Goal: Register for event/course

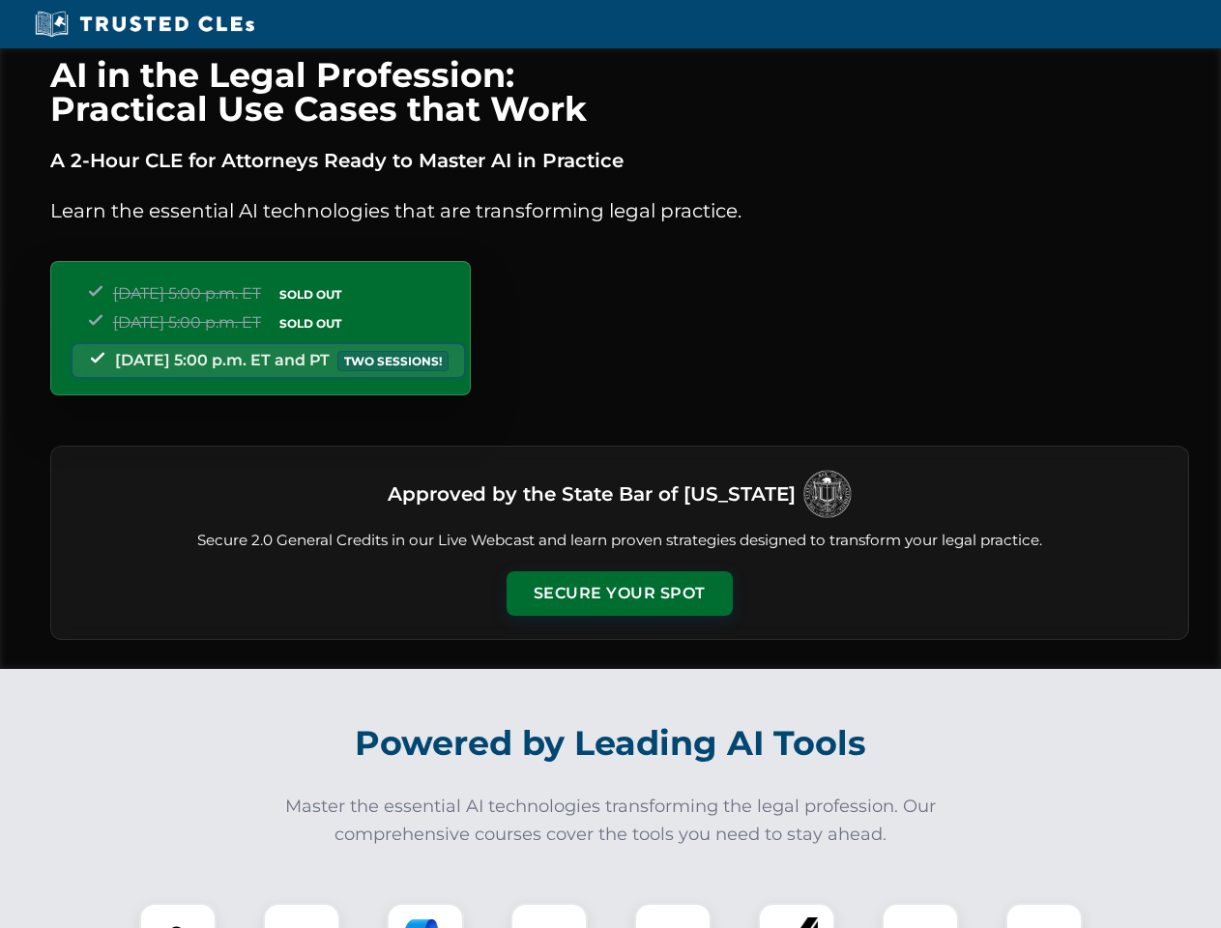
click at [619, 594] on button "Secure Your Spot" at bounding box center [620, 593] width 226 height 44
click at [178, 915] on img at bounding box center [178, 942] width 56 height 56
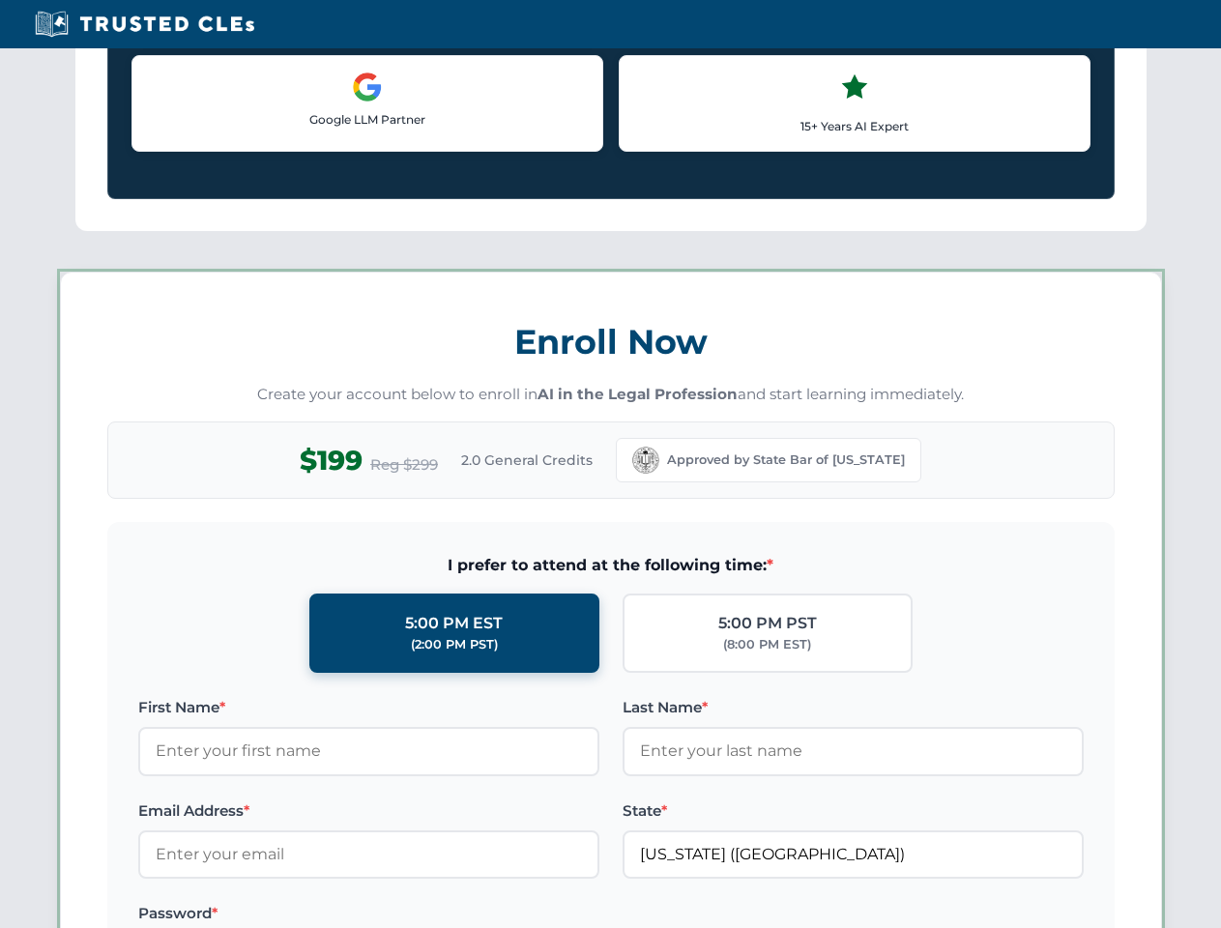
click at [425, 915] on label "Password *" at bounding box center [368, 913] width 461 height 23
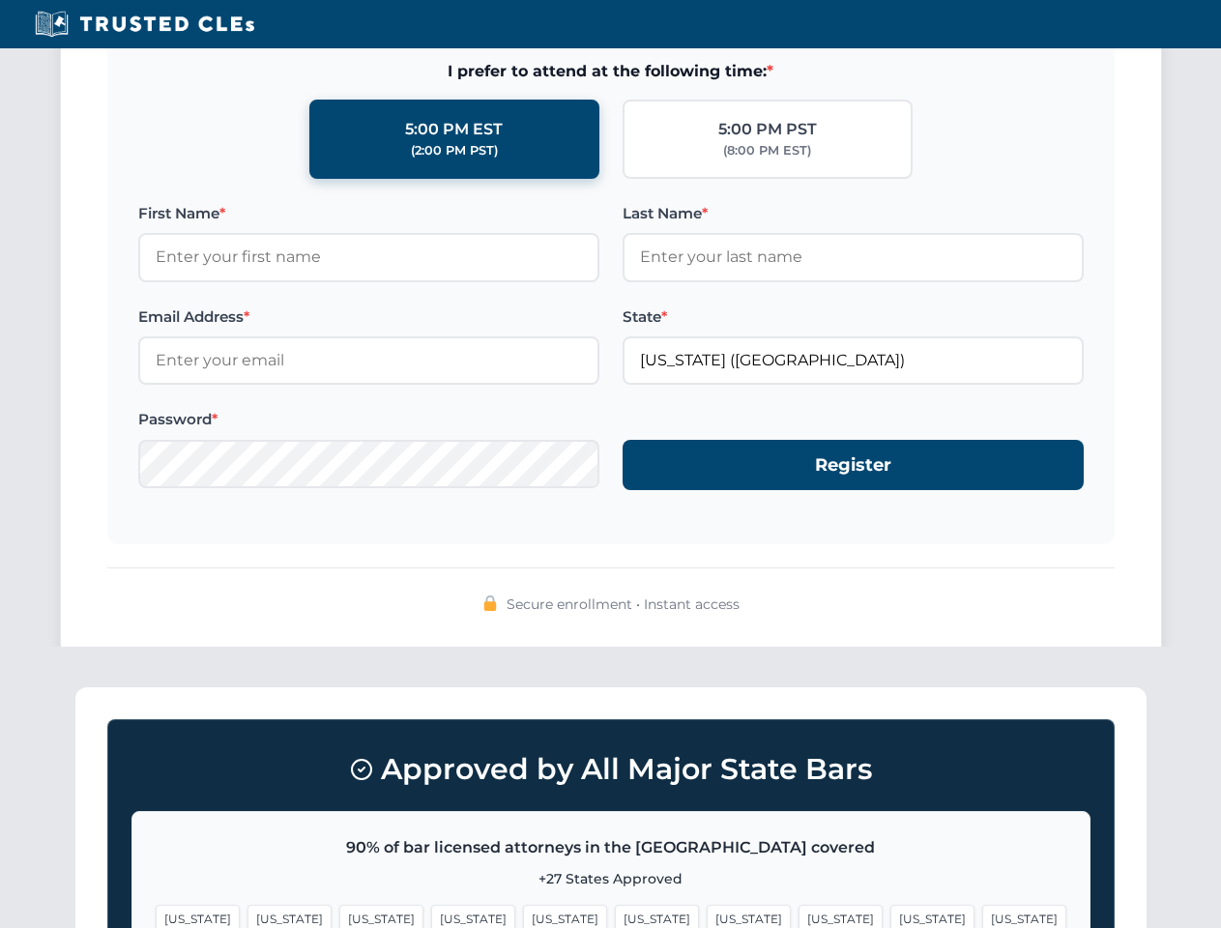
click at [890, 915] on span "[US_STATE]" at bounding box center [932, 919] width 84 height 28
